Goal: Transaction & Acquisition: Purchase product/service

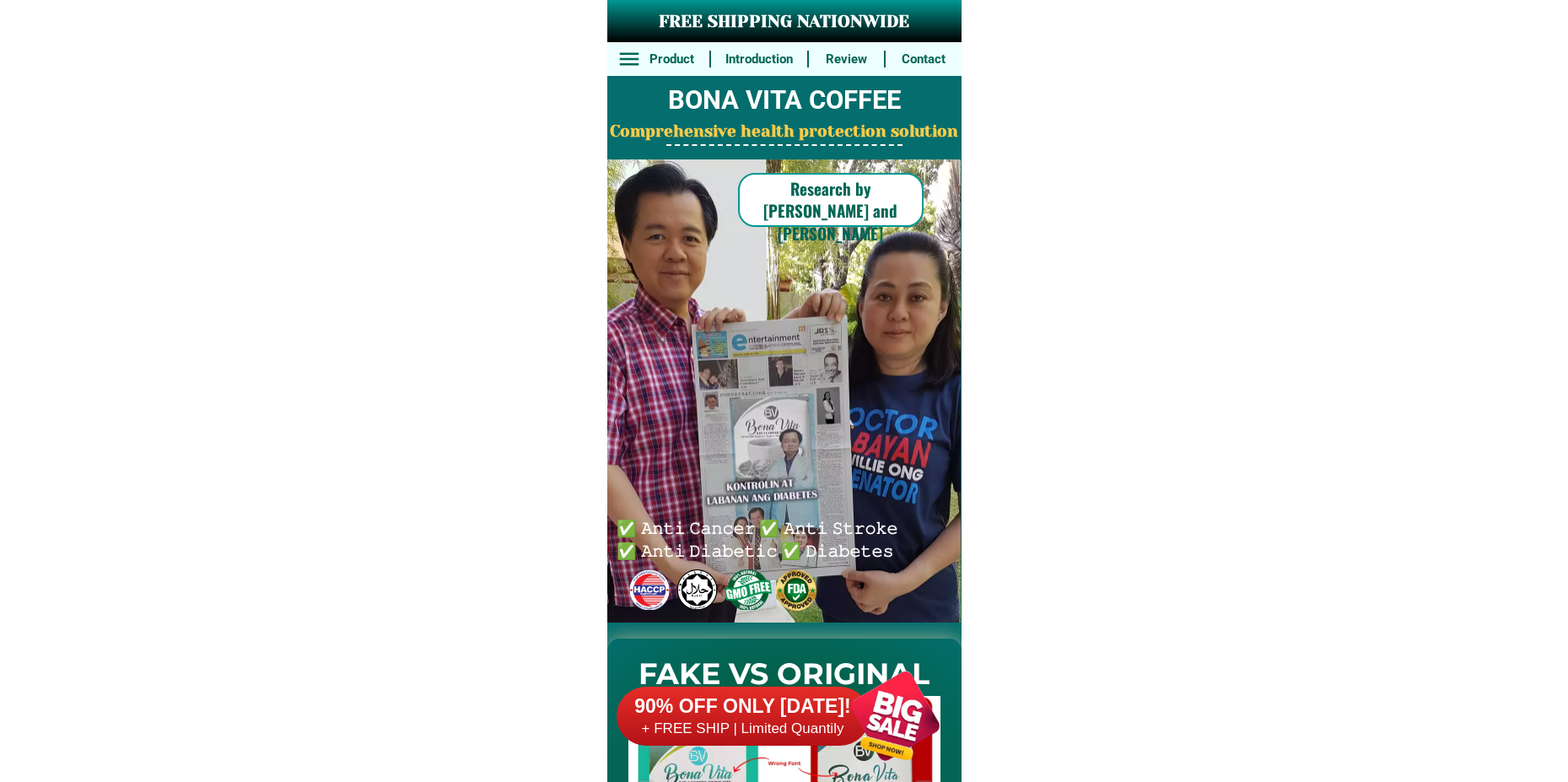
click at [850, 710] on div at bounding box center [895, 715] width 132 height 132
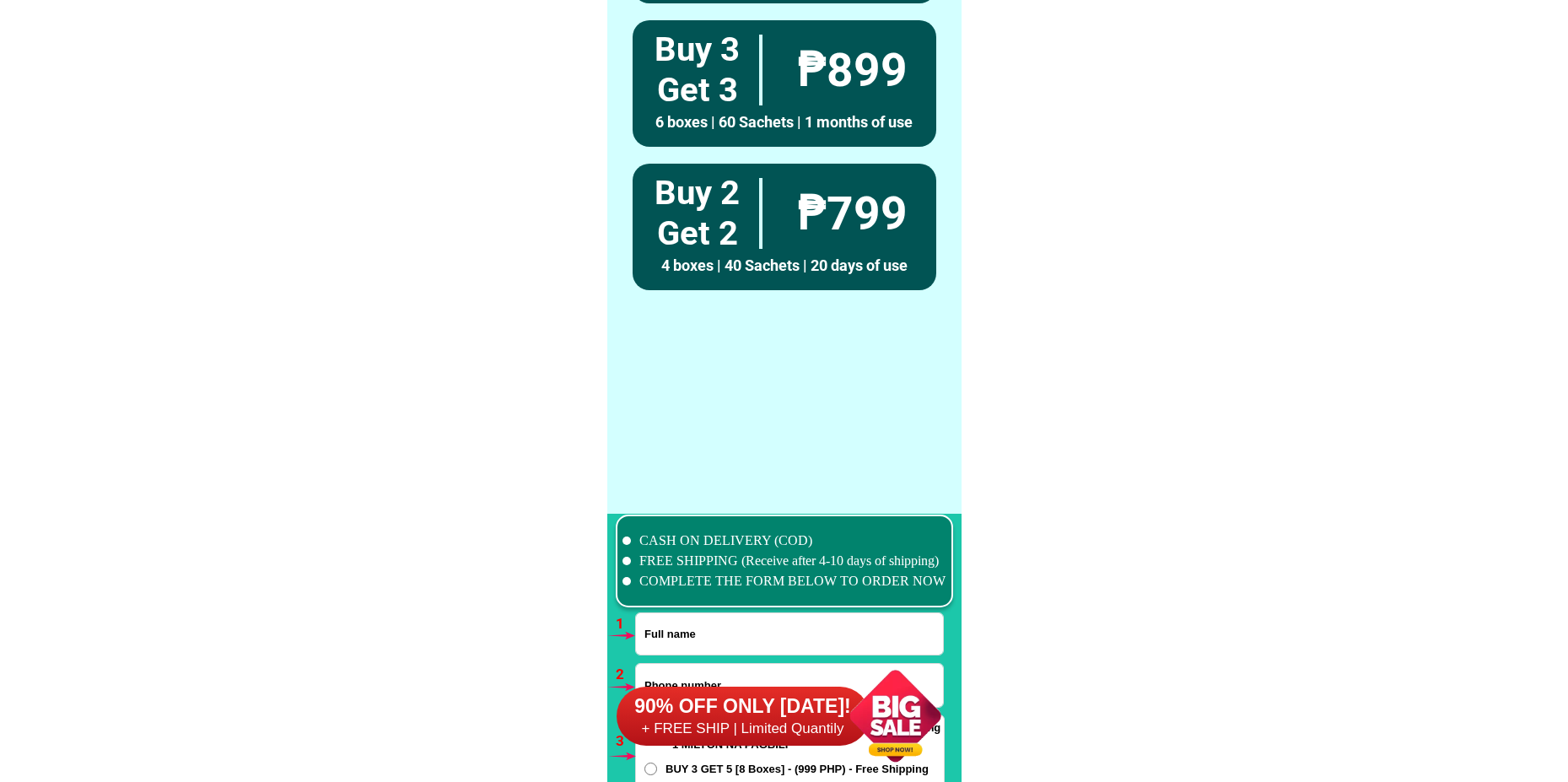
scroll to position [12410, 0]
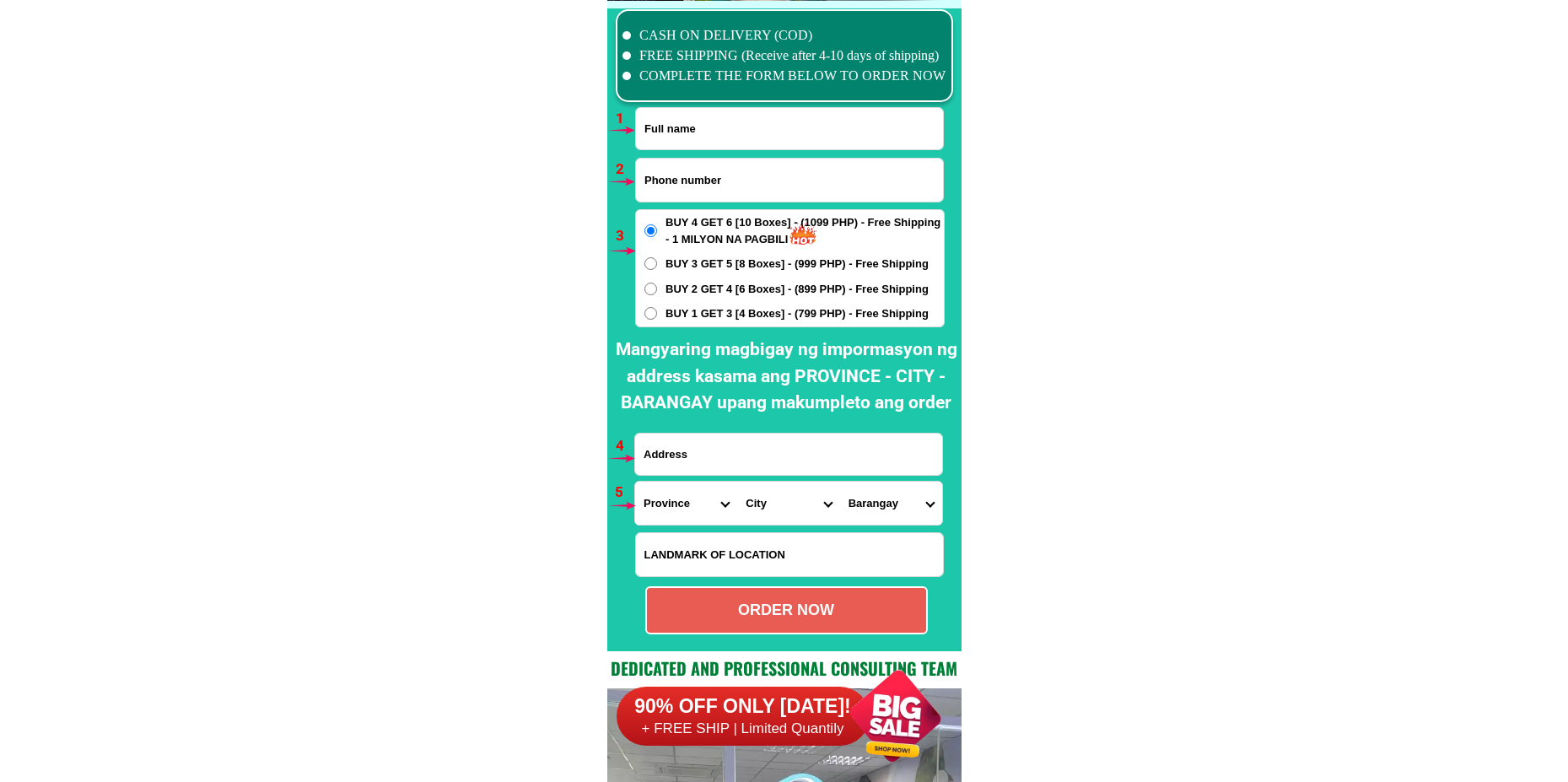
click at [670, 130] on input "Input full_name" at bounding box center [789, 129] width 307 height 42
paste input "[PERSON_NAME]"
type input "[PERSON_NAME]"
click at [677, 313] on span "BUY 1 GET 3 [4 Boxes] - (799 PHP) - Free Shipping" at bounding box center [797, 313] width 263 height 16
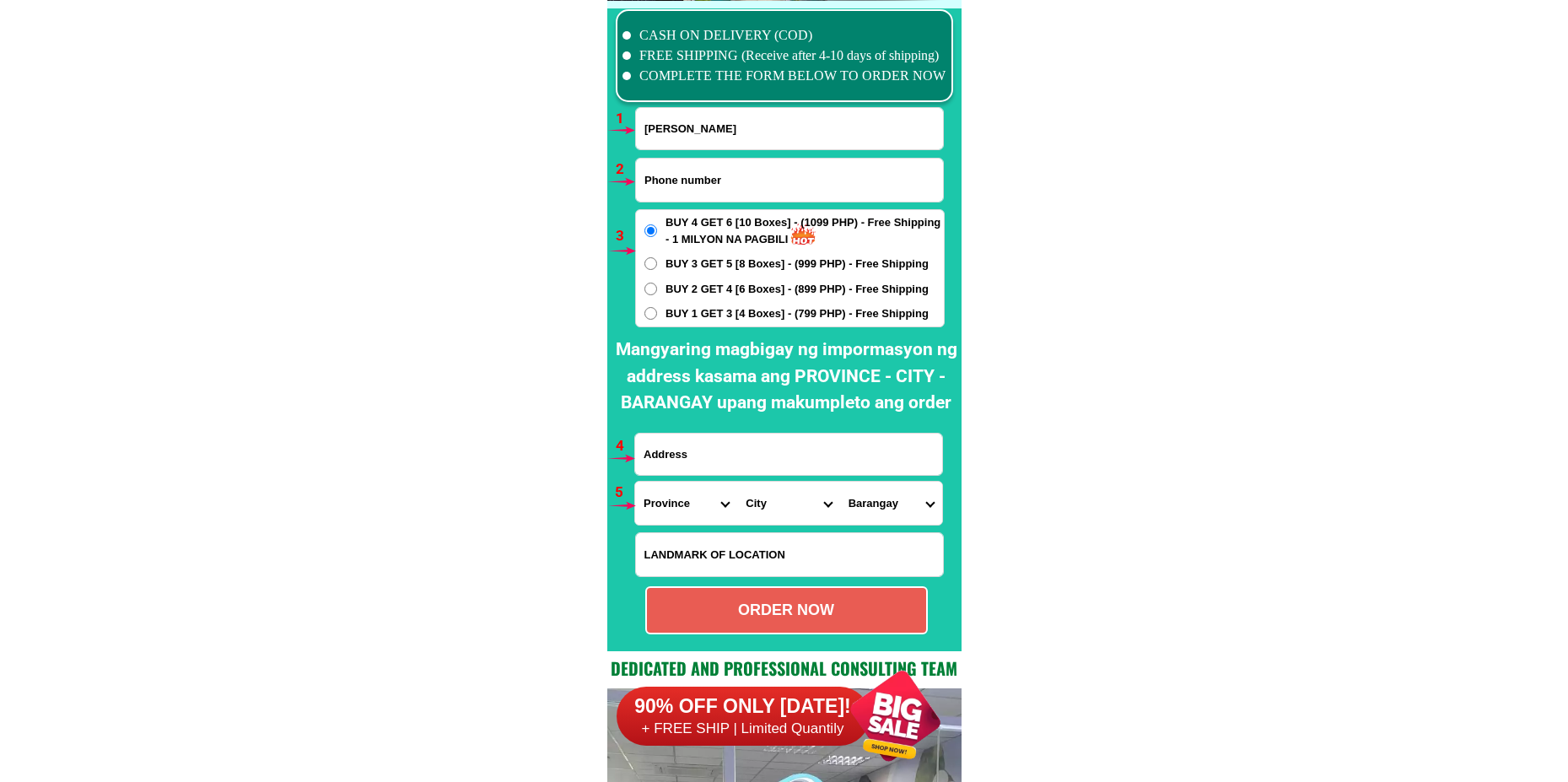
click at [657, 313] on input "BUY 1 GET 3 [4 Boxes] - (799 PHP) - Free Shipping" at bounding box center [650, 313] width 13 height 13
radio input "true"
click at [688, 157] on form "[PERSON_NAME] ORDER NOW Province [GEOGRAPHIC_DATA] [GEOGRAPHIC_DATA] [GEOGRAPHI…" at bounding box center [789, 371] width 310 height 528
click at [689, 165] on input "Input phone_number" at bounding box center [789, 180] width 307 height 43
paste input "09708439914"
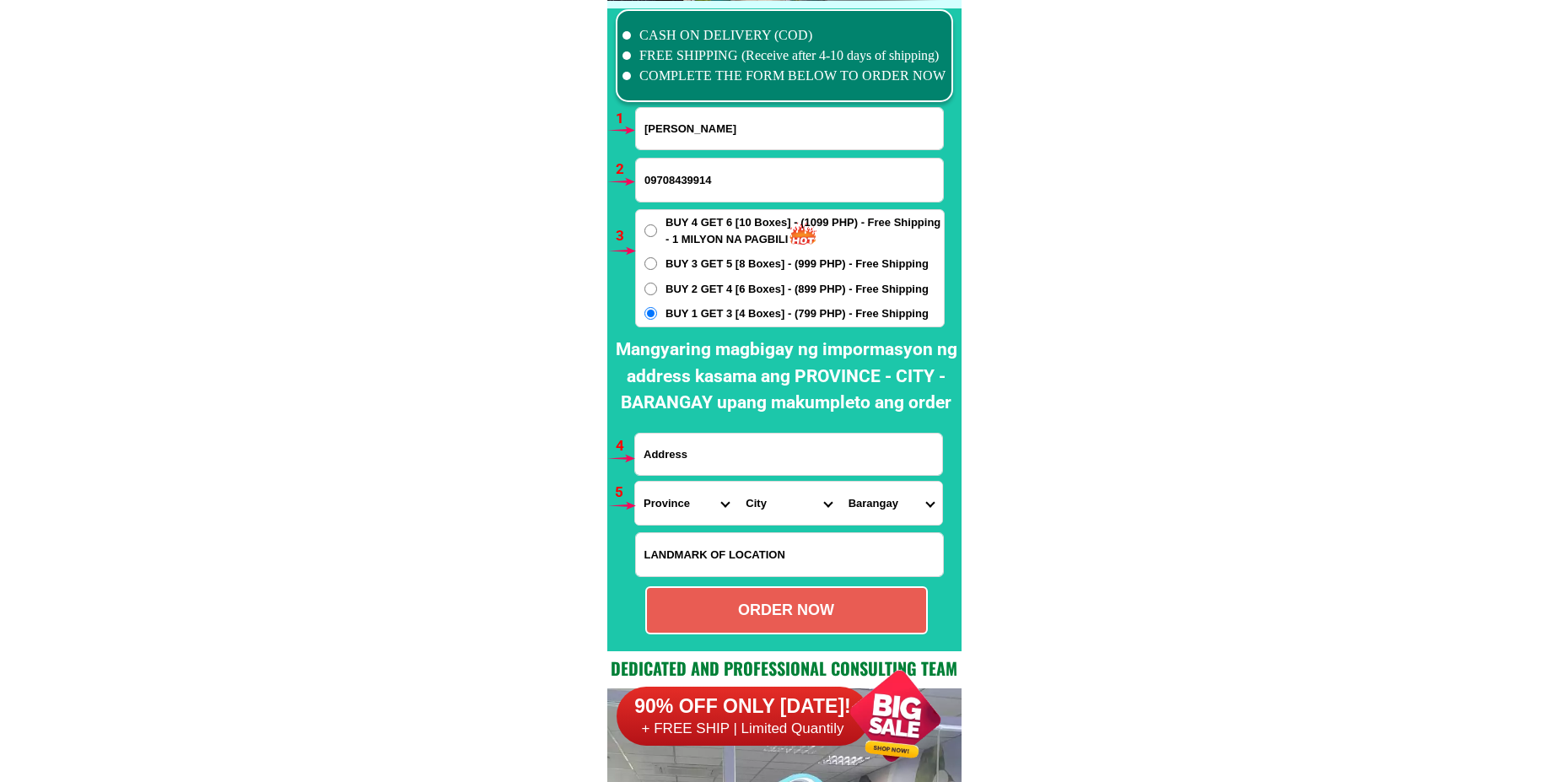
type input "09708439914"
click at [680, 450] on input "Input address" at bounding box center [788, 454] width 307 height 42
paste input "purok 3 barangay [GEOGRAPHIC_DATA][PERSON_NAME]"
type input "purok 3 barangay [GEOGRAPHIC_DATA][PERSON_NAME]"
drag, startPoint x: 660, startPoint y: 495, endPoint x: 668, endPoint y: 483, distance: 14.4
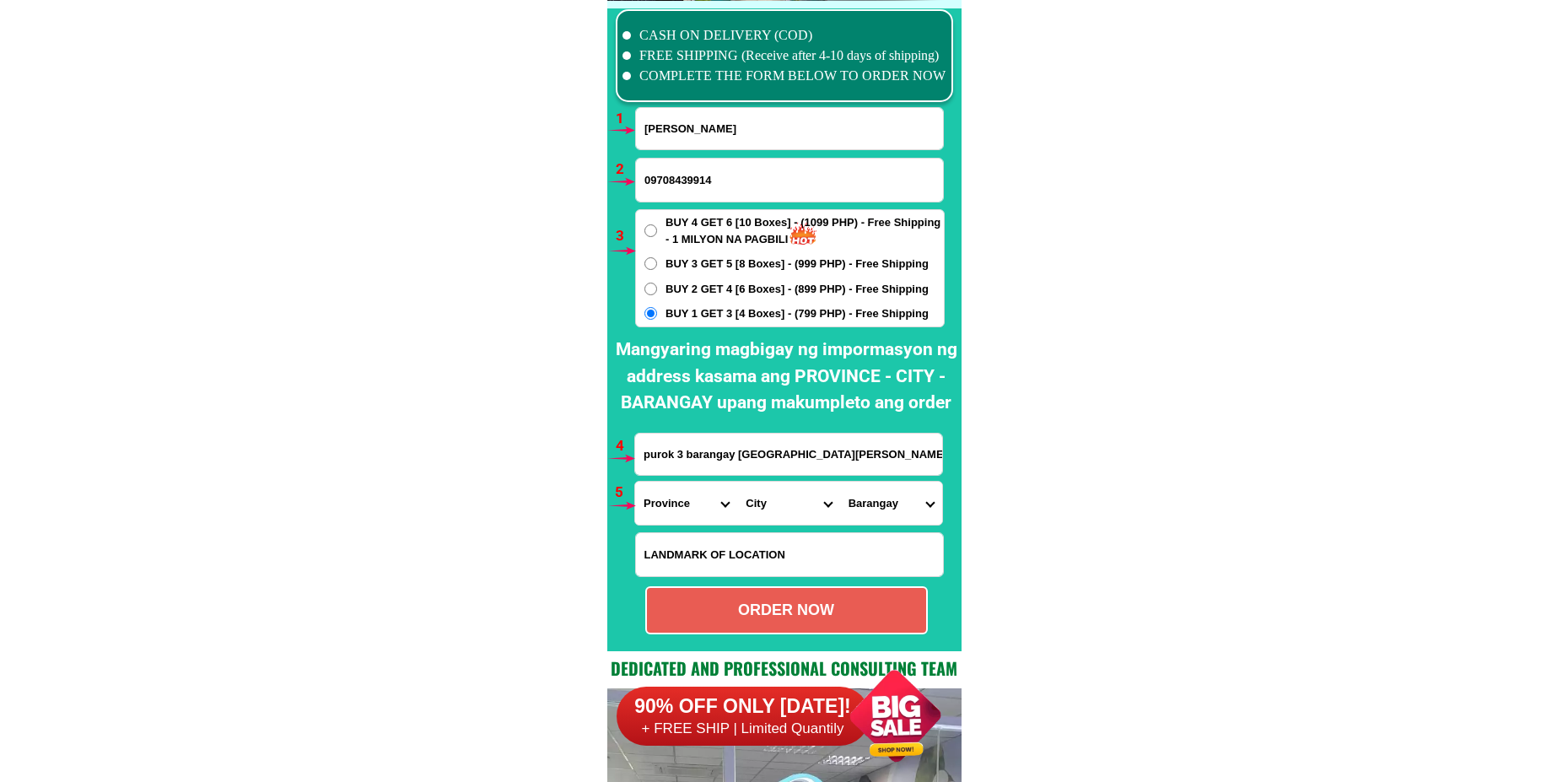
click at [660, 495] on select "Province [GEOGRAPHIC_DATA] [GEOGRAPHIC_DATA] [GEOGRAPHIC_DATA] [GEOGRAPHIC_DATA…" at bounding box center [686, 503] width 102 height 43
select select "63_904"
click at [635, 481] on select "Province [GEOGRAPHIC_DATA] [GEOGRAPHIC_DATA] [GEOGRAPHIC_DATA] [GEOGRAPHIC_DATA…" at bounding box center [686, 503] width 102 height 43
drag, startPoint x: 760, startPoint y: 508, endPoint x: 773, endPoint y: 488, distance: 23.9
click at [760, 508] on select "City [GEOGRAPHIC_DATA] [GEOGRAPHIC_DATA]-city [GEOGRAPHIC_DATA] [GEOGRAPHIC_DAT…" at bounding box center [788, 503] width 102 height 43
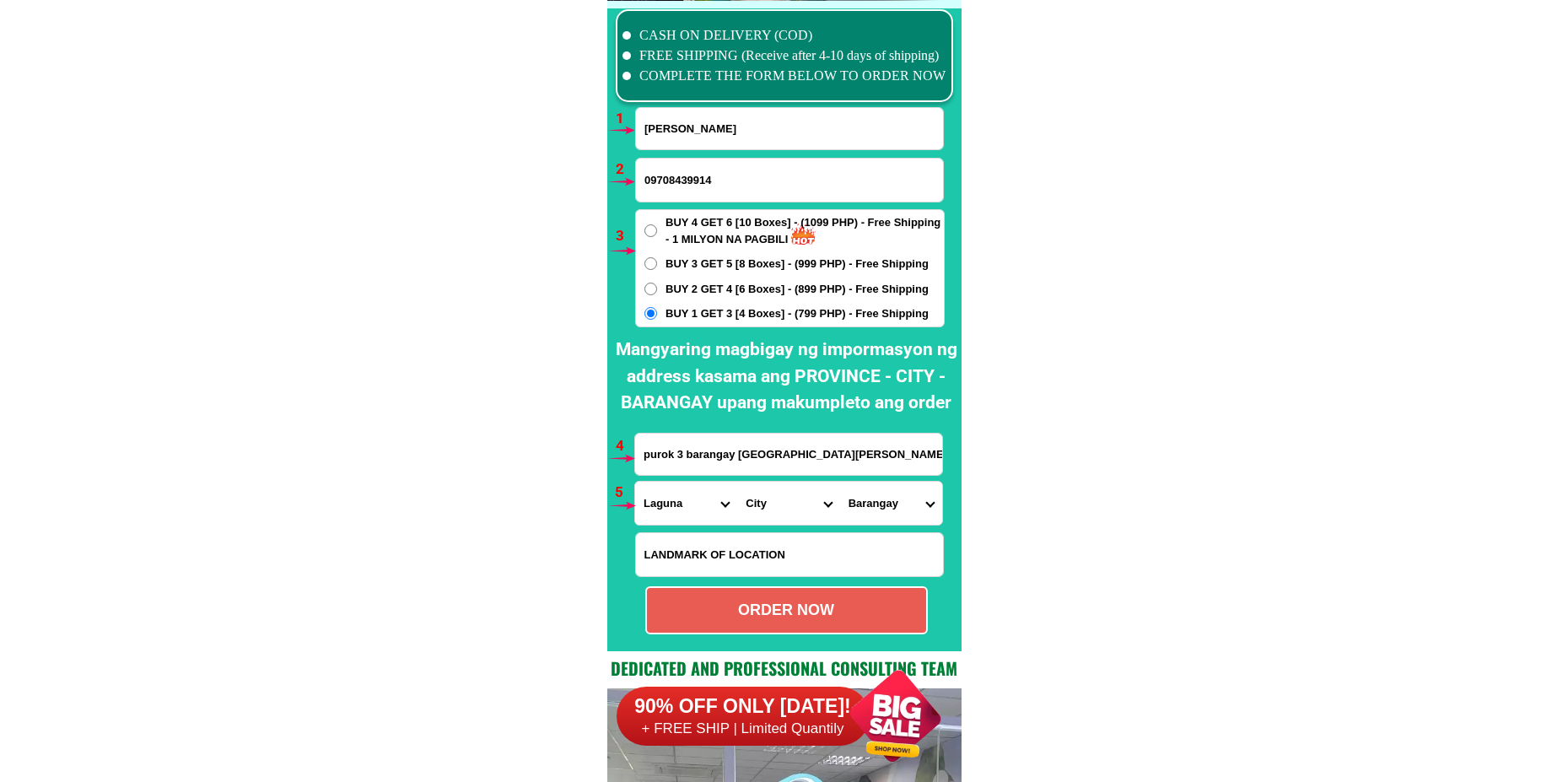
select select "63_9046104"
click at [737, 481] on select "City [GEOGRAPHIC_DATA] [GEOGRAPHIC_DATA]-city [GEOGRAPHIC_DATA] [GEOGRAPHIC_DAT…" at bounding box center [788, 503] width 102 height 43
click at [895, 507] on select "Barangay Atisan Bagong bayan ii-a (pob.) Bagong pook vi-c (pob.) BARANGAY I-A (…" at bounding box center [892, 503] width 102 height 43
drag, startPoint x: 886, startPoint y: 506, endPoint x: 888, endPoint y: 487, distance: 19.1
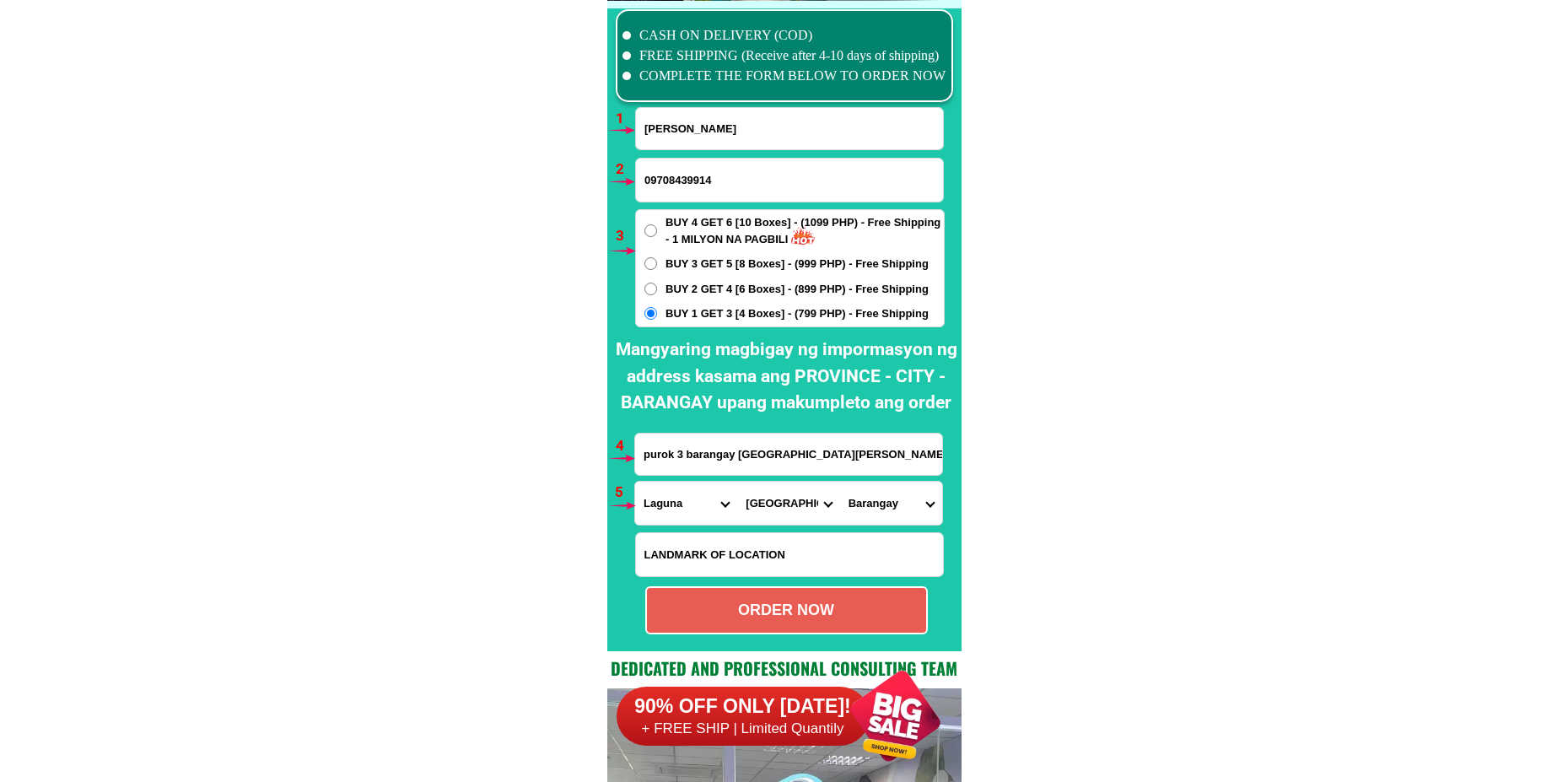
click at [886, 506] on select "Barangay Atisan Bagong bayan ii-a (pob.) Bagong pook vi-c (pob.) BARANGAY I-A (…" at bounding box center [892, 503] width 102 height 43
click at [889, 495] on select "Barangay Atisan Bagong bayan ii-a (pob.) Bagong pook vi-c (pob.) BARANGAY I-A (…" at bounding box center [892, 503] width 102 height 43
select select "63_90461047038"
click at [841, 481] on select "Barangay Atisan Bagong bayan ii-a (pob.) Bagong pook vi-c (pob.) BARANGAY I-A (…" at bounding box center [892, 503] width 102 height 43
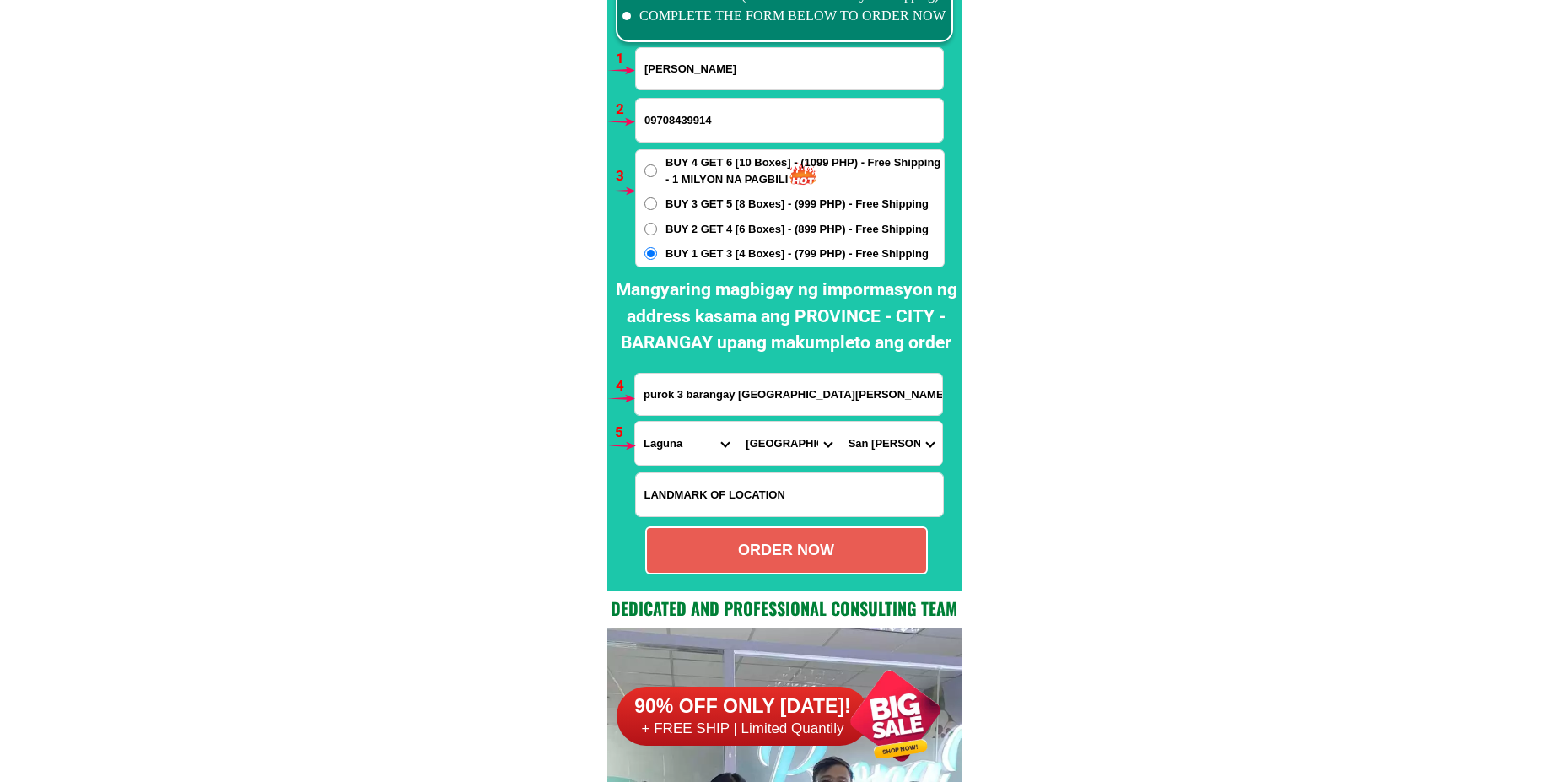
scroll to position [12495, 0]
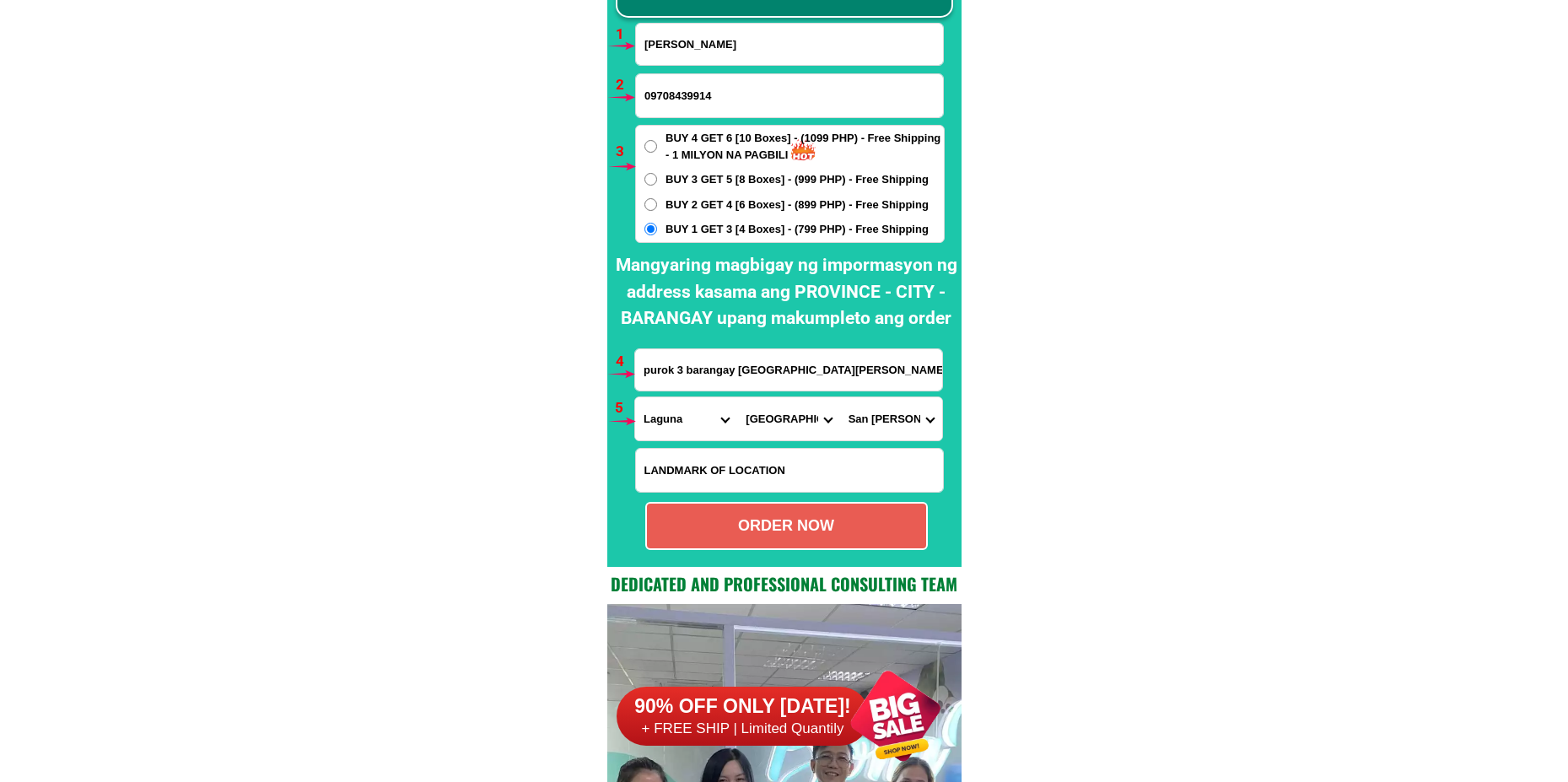
click at [820, 529] on div "ORDER NOW" at bounding box center [786, 527] width 279 height 23
type input "09708439914"
radio input "true"
